Goal: Task Accomplishment & Management: Use online tool/utility

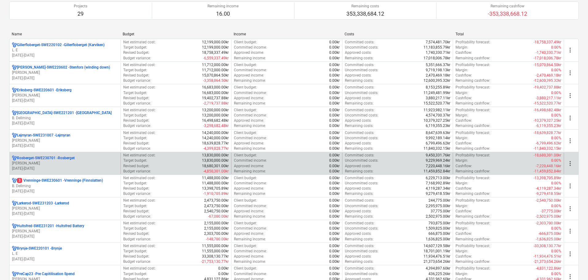
scroll to position [62, 0]
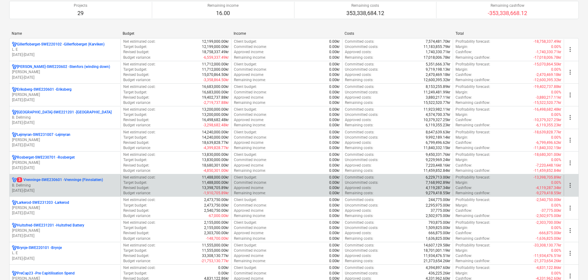
click at [81, 184] on p "B. Dellming" at bounding box center [65, 185] width 106 height 5
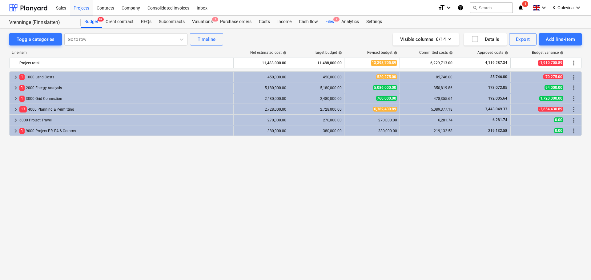
click at [329, 21] on div "Files 2" at bounding box center [329, 22] width 16 height 12
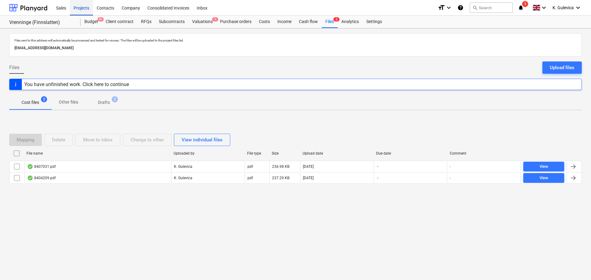
click at [82, 8] on div "Projects" at bounding box center [81, 8] width 23 height 16
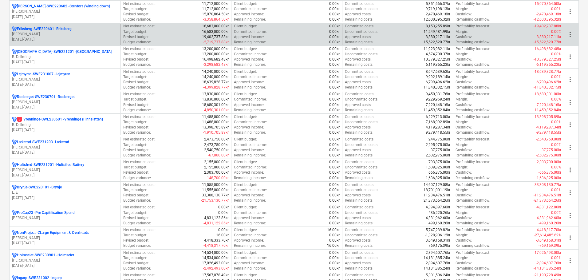
scroll to position [123, 0]
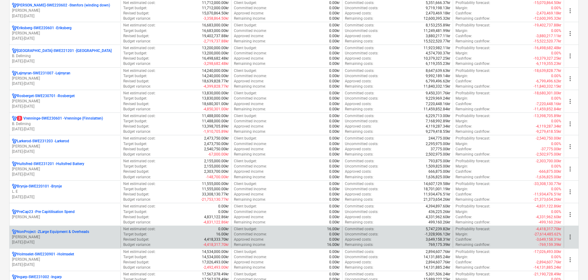
click at [47, 235] on p "[PERSON_NAME]" at bounding box center [65, 237] width 106 height 5
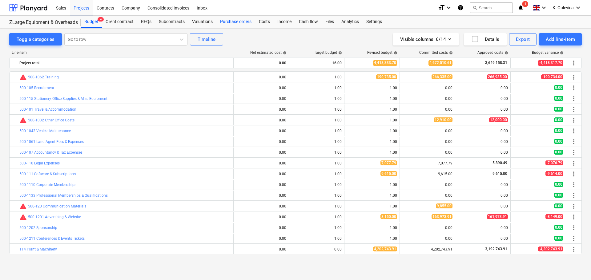
click at [238, 18] on div "Purchase orders" at bounding box center [235, 22] width 39 height 12
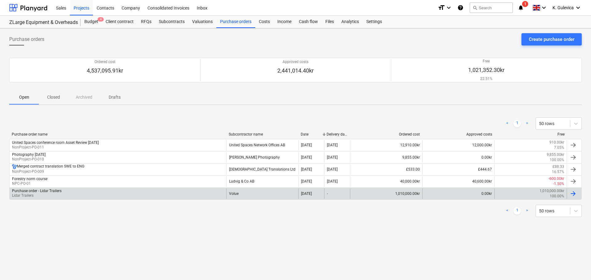
click at [53, 191] on div "Purchase order - Lidar Trailers" at bounding box center [37, 191] width 50 height 4
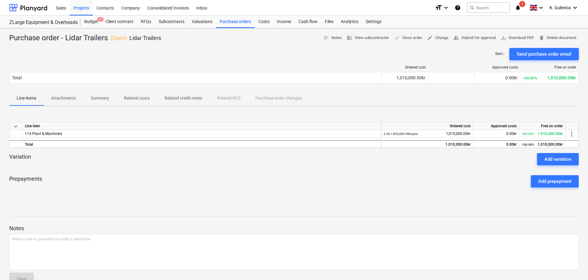
click at [66, 100] on p "Attachments" at bounding box center [63, 98] width 25 height 6
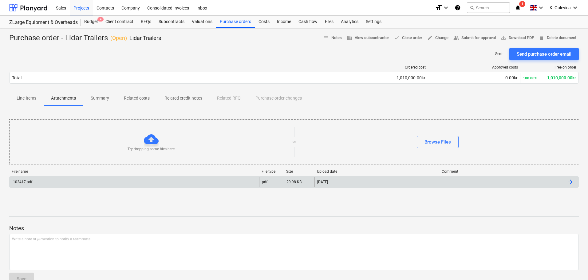
click at [112, 181] on div "102417.pdf" at bounding box center [135, 182] width 250 height 10
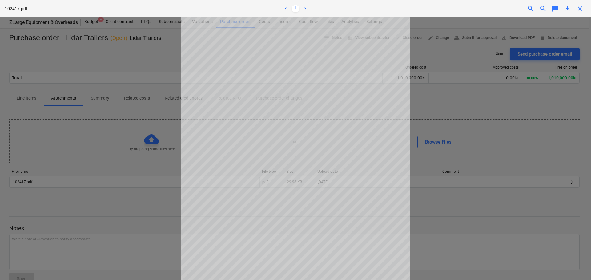
click at [581, 7] on span "close" at bounding box center [579, 8] width 7 height 7
